Goal: Navigation & Orientation: Find specific page/section

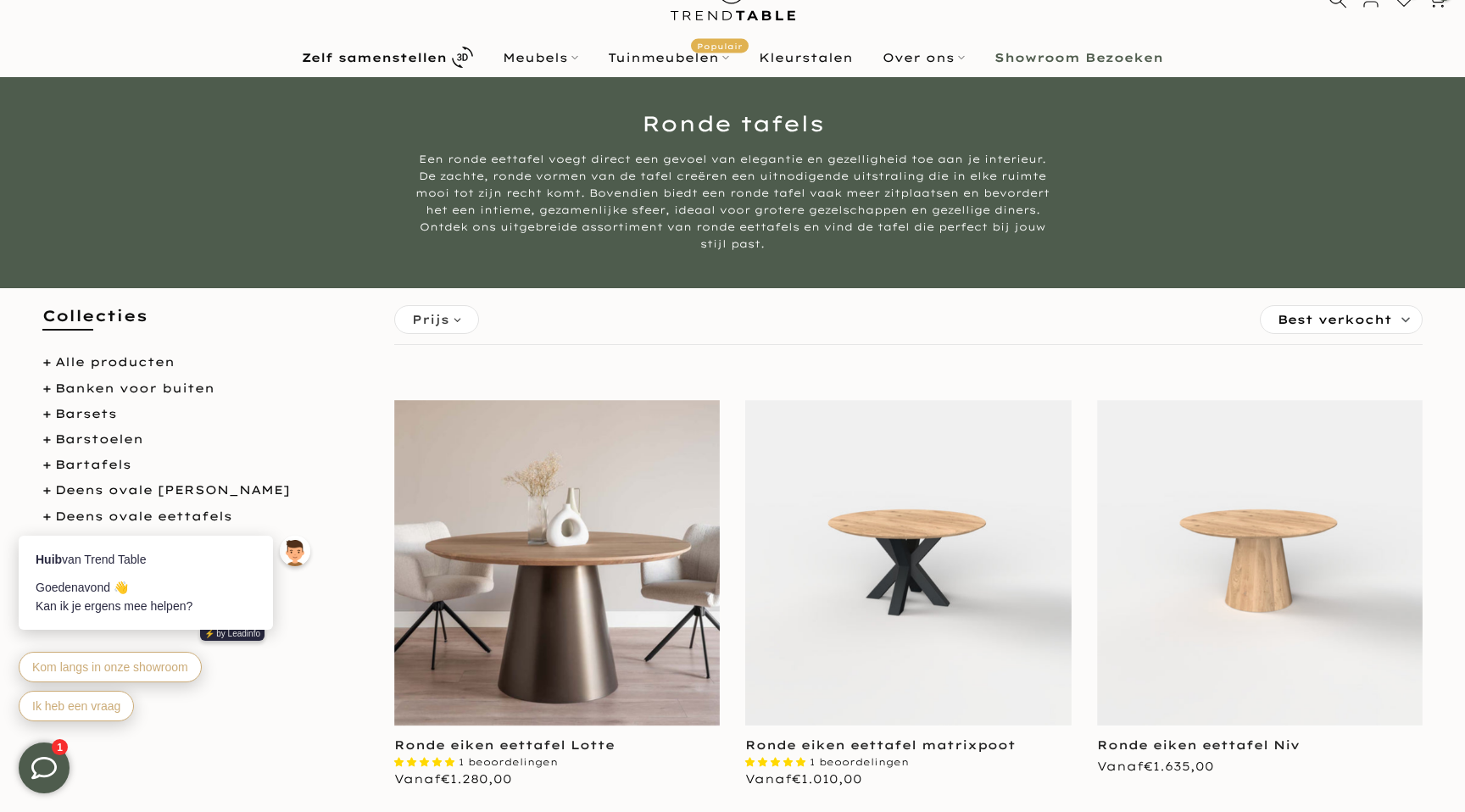
scroll to position [75, 0]
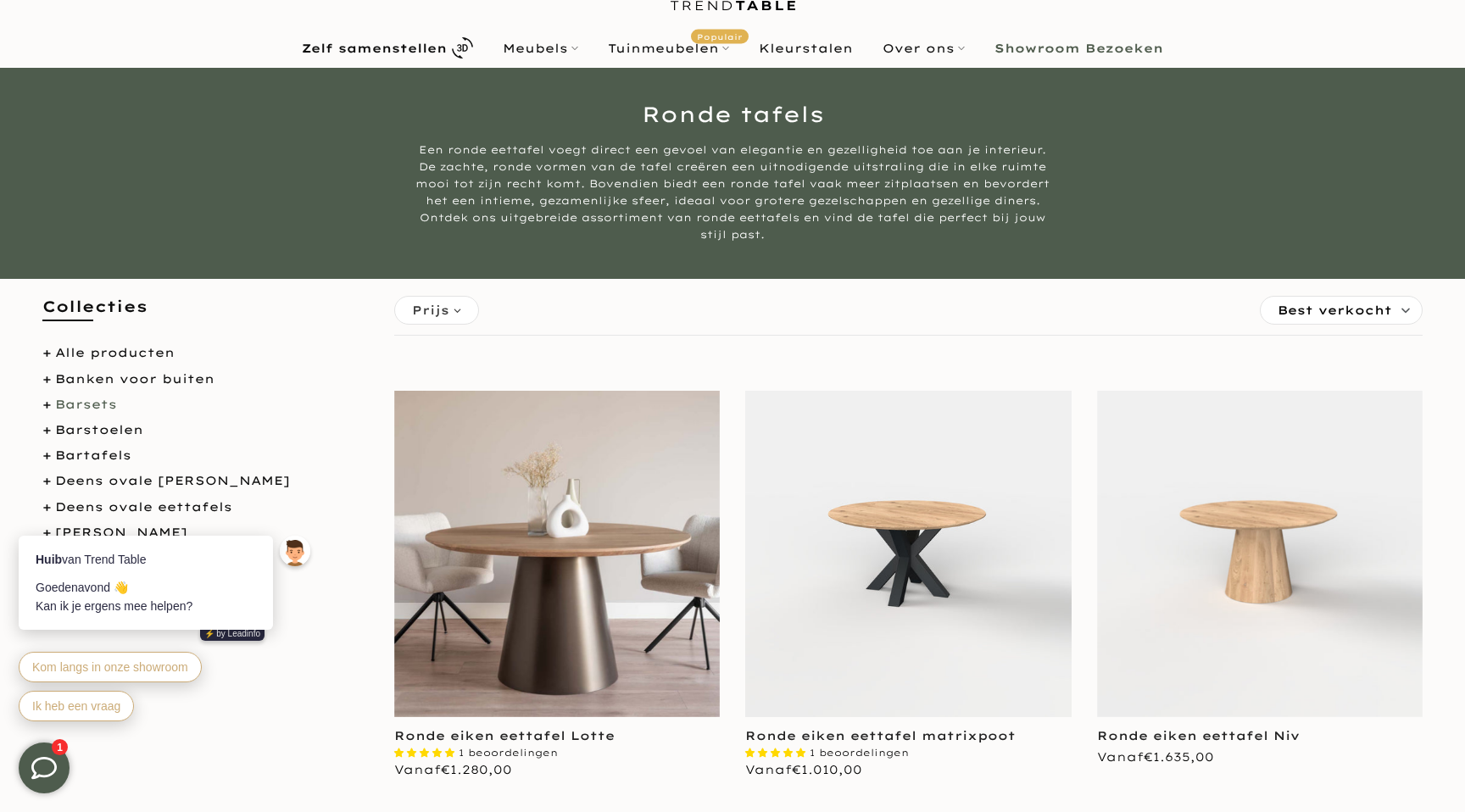
click at [106, 404] on link "Barsets" at bounding box center [86, 404] width 62 height 15
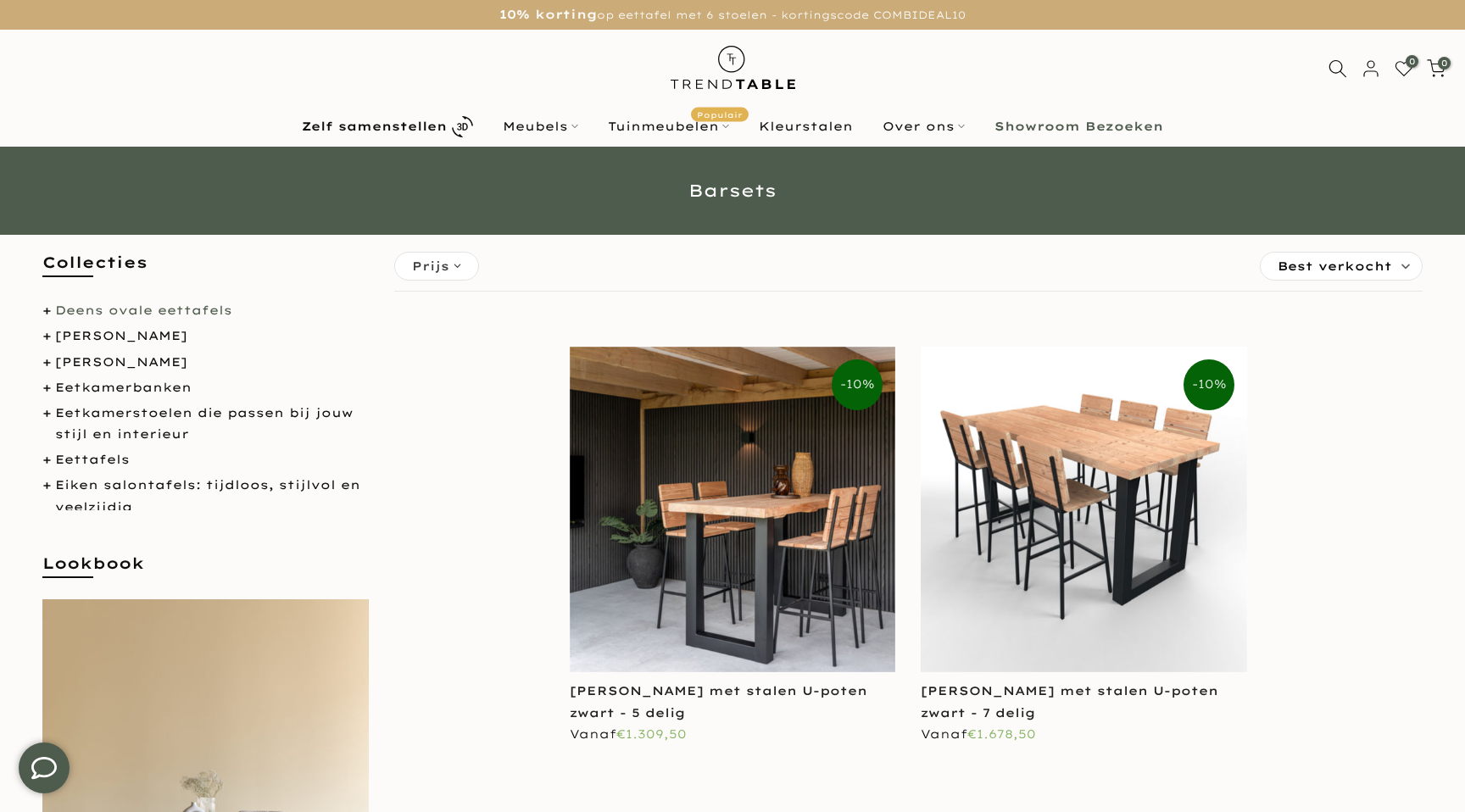
scroll to position [151, 0]
click at [120, 415] on link "Eetkamerstoelen die passen bij jouw stijl en interieur" at bounding box center [203, 424] width 297 height 37
